Goal: Task Accomplishment & Management: Use online tool/utility

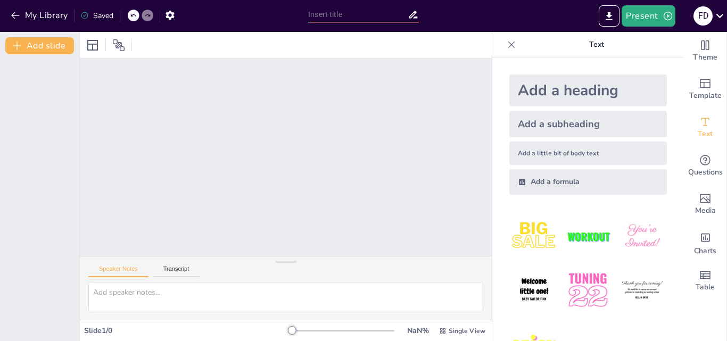
click at [451, 77] on div at bounding box center [286, 157] width 412 height 197
drag, startPoint x: 673, startPoint y: 120, endPoint x: 672, endPoint y: 146, distance: 26.6
click at [216, 268] on div "Speaker Notes Transcript" at bounding box center [286, 269] width 412 height 26
click at [244, 147] on div at bounding box center [286, 157] width 412 height 197
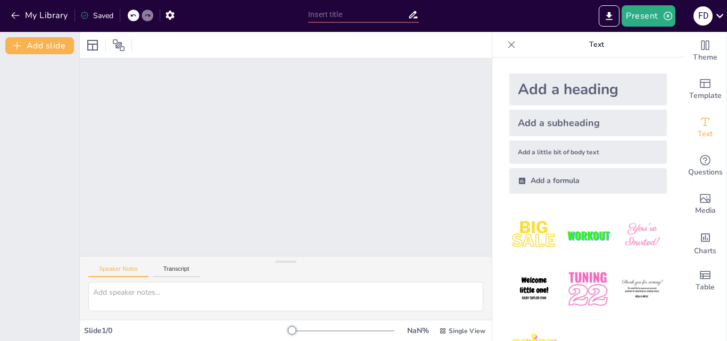
click at [724, 57] on div "Theme Template Text Questions Media Charts Table" at bounding box center [704, 186] width 43 height 309
click at [314, 159] on div at bounding box center [286, 157] width 412 height 197
drag, startPoint x: 278, startPoint y: 268, endPoint x: 281, endPoint y: 262, distance: 6.7
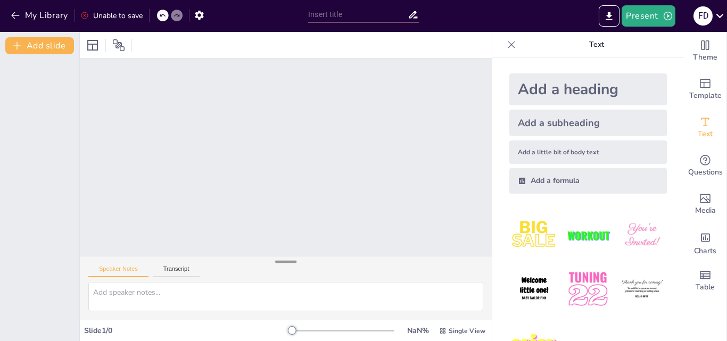
click at [281, 262] on div "Speaker Notes Transcript" at bounding box center [286, 288] width 412 height 64
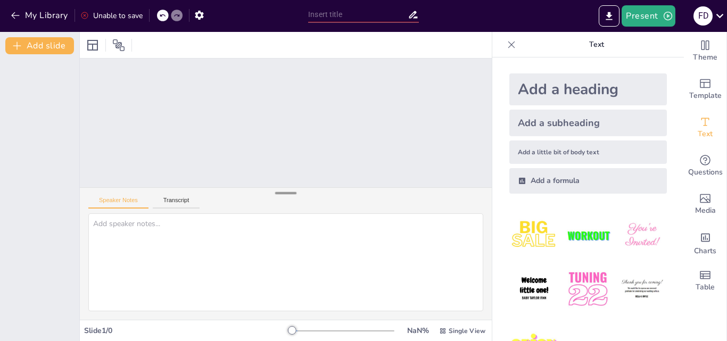
drag, startPoint x: 280, startPoint y: 262, endPoint x: 280, endPoint y: 194, distance: 68.6
click at [280, 194] on div at bounding box center [285, 193] width 21 height 11
drag, startPoint x: 678, startPoint y: 118, endPoint x: 726, endPoint y: 71, distance: 67.3
click at [683, 127] on div "Text" at bounding box center [704, 128] width 43 height 38
click at [726, 71] on div "Theme Template Text Questions Media Charts Table" at bounding box center [704, 186] width 43 height 309
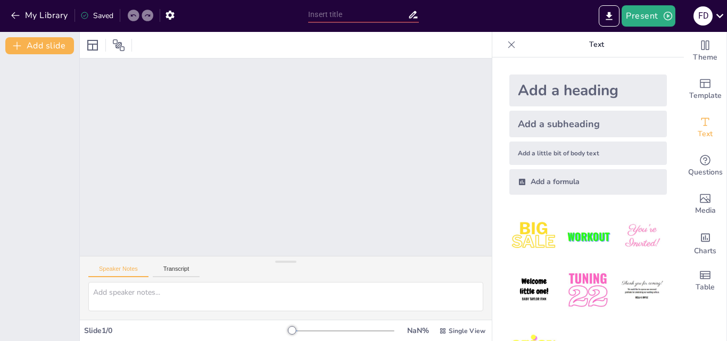
click at [319, 45] on div at bounding box center [286, 45] width 412 height 26
click at [151, 286] on textarea at bounding box center [285, 296] width 395 height 29
click at [589, 163] on div "Add a little bit of body text" at bounding box center [587, 152] width 157 height 23
click at [589, 153] on div "Add a little bit of body text" at bounding box center [587, 152] width 157 height 23
click at [55, 48] on button "Add slide" at bounding box center [39, 45] width 69 height 17
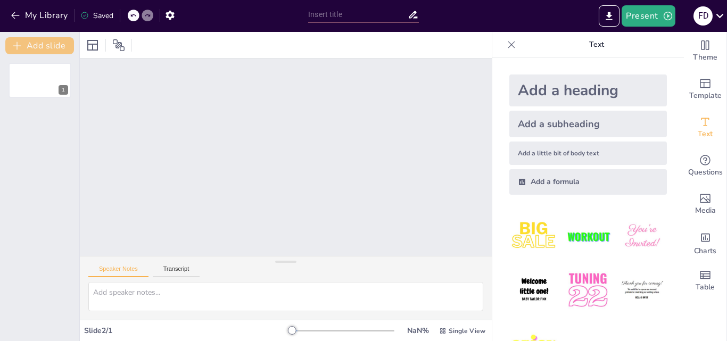
click at [55, 48] on button "Add slide" at bounding box center [39, 45] width 69 height 17
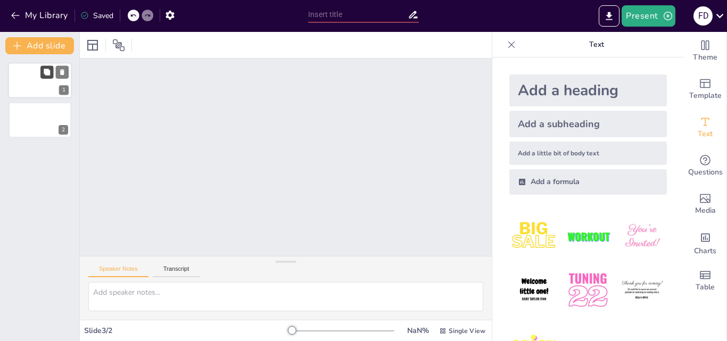
click at [41, 71] on button at bounding box center [46, 71] width 13 height 13
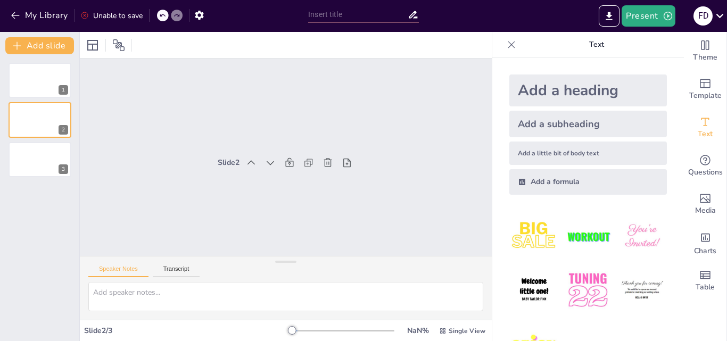
click at [526, 245] on img at bounding box center [533, 236] width 49 height 49
click at [377, 210] on div "Slide 1 Slide 2 BIG SALE Ungroup Slide 3" at bounding box center [286, 157] width 412 height 197
click at [14, 11] on icon "button" at bounding box center [15, 15] width 11 height 11
